Goal: Task Accomplishment & Management: Use online tool/utility

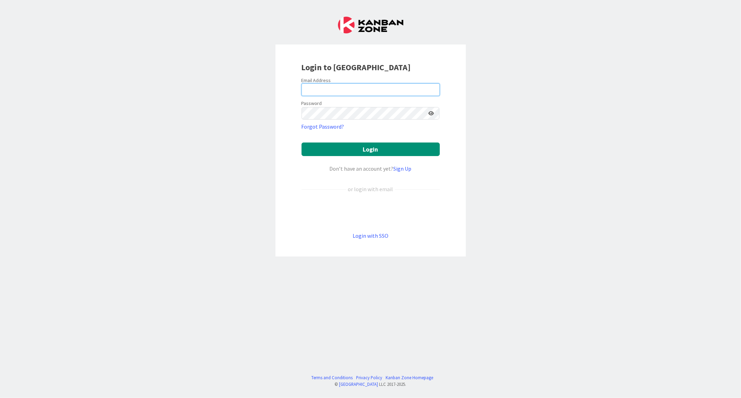
click at [313, 86] on input "email" at bounding box center [371, 89] width 138 height 13
paste input "[EMAIL_ADDRESS][DOMAIN_NAME]"
type input "[EMAIL_ADDRESS][DOMAIN_NAME]"
click at [302, 142] on button "Login" at bounding box center [371, 149] width 138 height 14
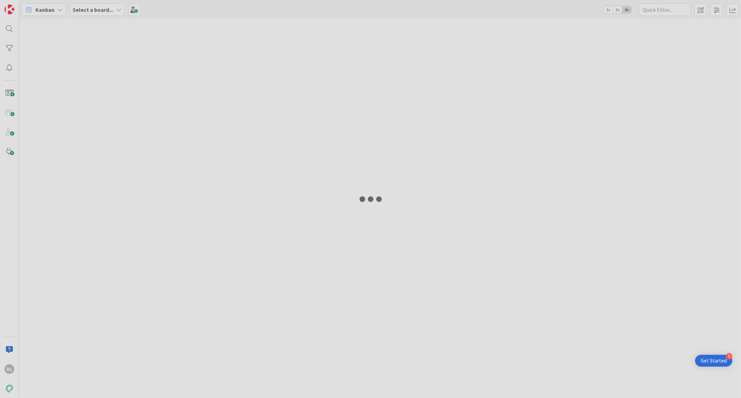
type input "kesk"
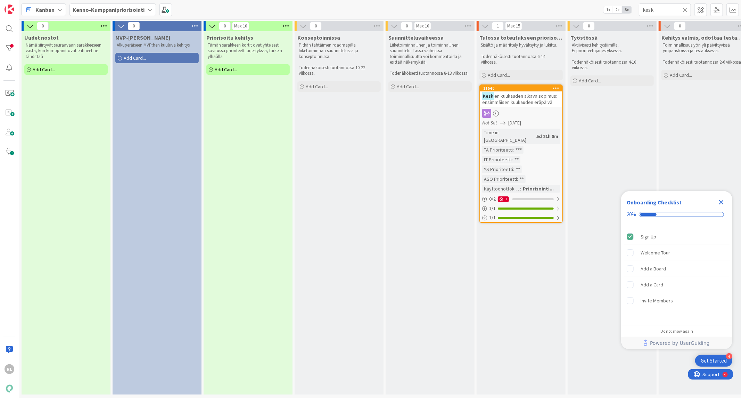
click at [369, 10] on icon at bounding box center [685, 10] width 5 height 6
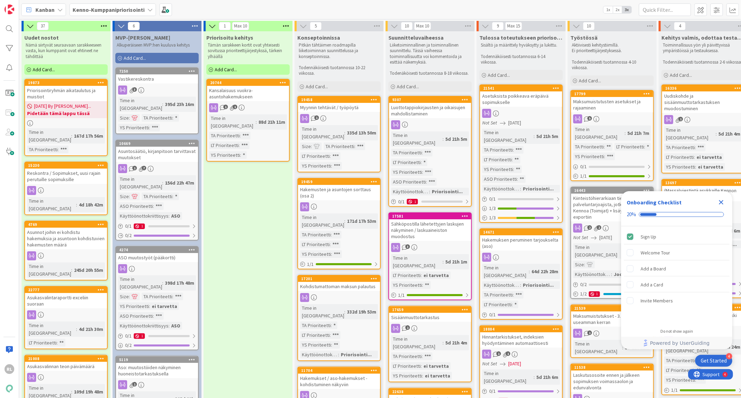
click at [81, 170] on div "Reskontra / Sopimukset, uusi rajain perutuille sopimuksille" at bounding box center [66, 176] width 82 height 15
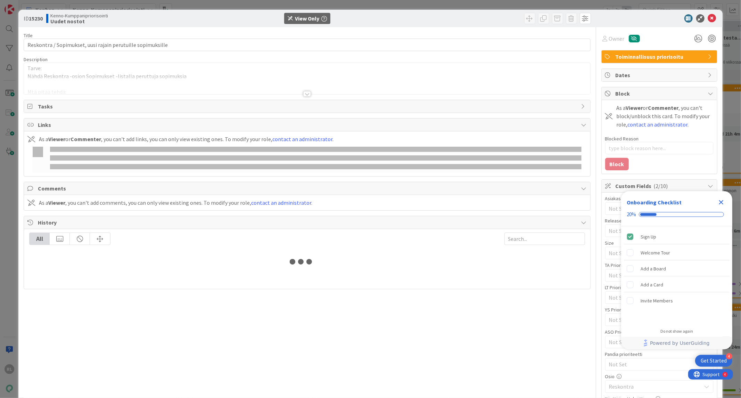
type textarea "x"
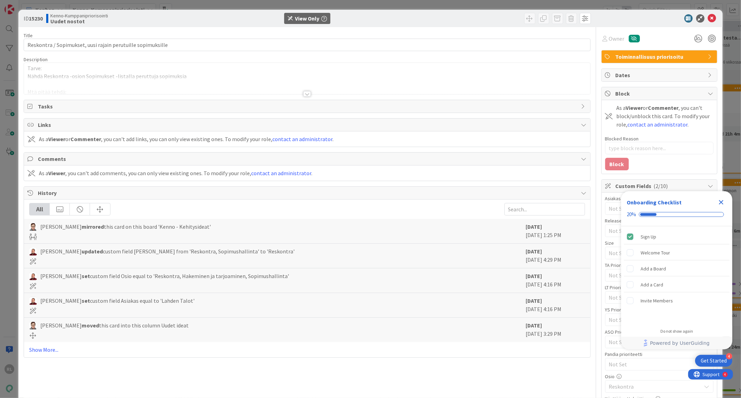
click at [369, 202] on icon "Close Checklist" at bounding box center [721, 202] width 8 height 8
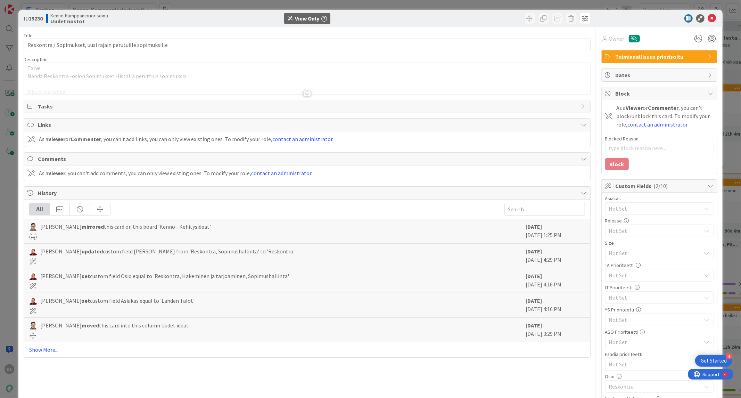
click at [303, 93] on div at bounding box center [307, 94] width 8 height 6
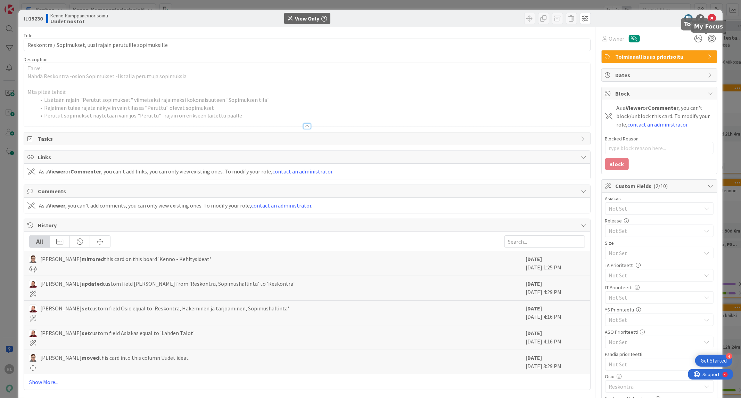
click at [369, 16] on icon at bounding box center [712, 18] width 8 height 8
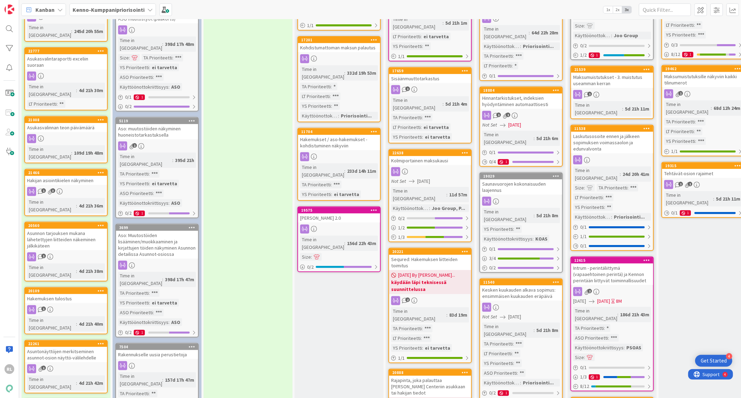
scroll to position [257, 0]
